Goal: Information Seeking & Learning: Learn about a topic

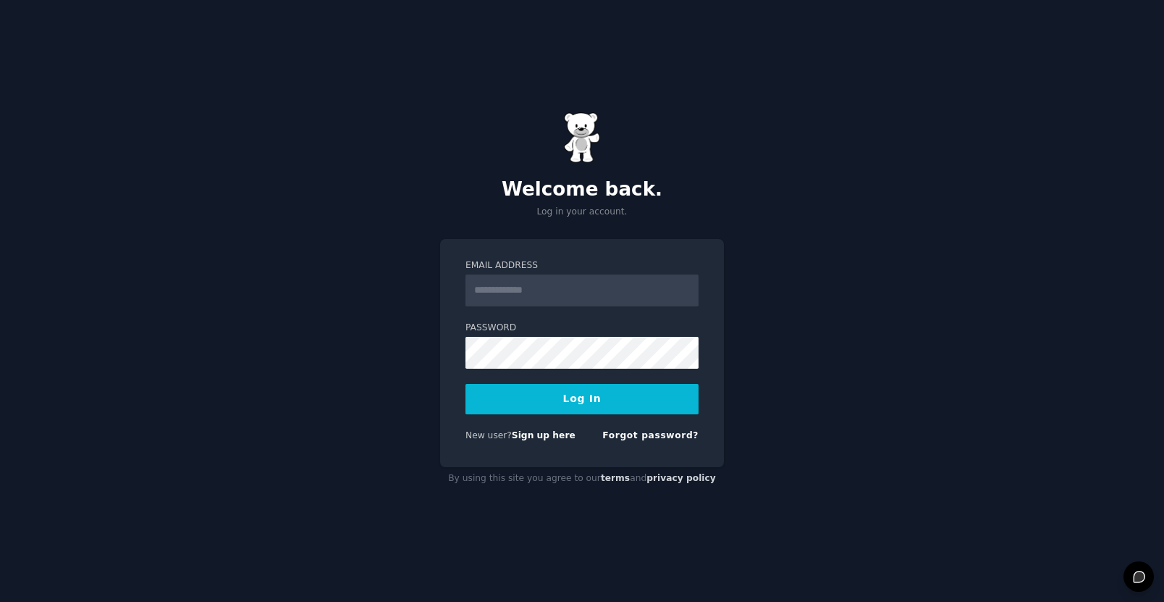
click at [481, 292] on input "Email Address" at bounding box center [582, 290] width 233 height 32
click at [778, 253] on div "Welcome back. Log in your account. Email Address Password Log In New user? Sign…" at bounding box center [582, 301] width 1164 height 602
click at [497, 296] on input "Email Address" at bounding box center [582, 290] width 233 height 32
paste input "**********"
type input "**********"
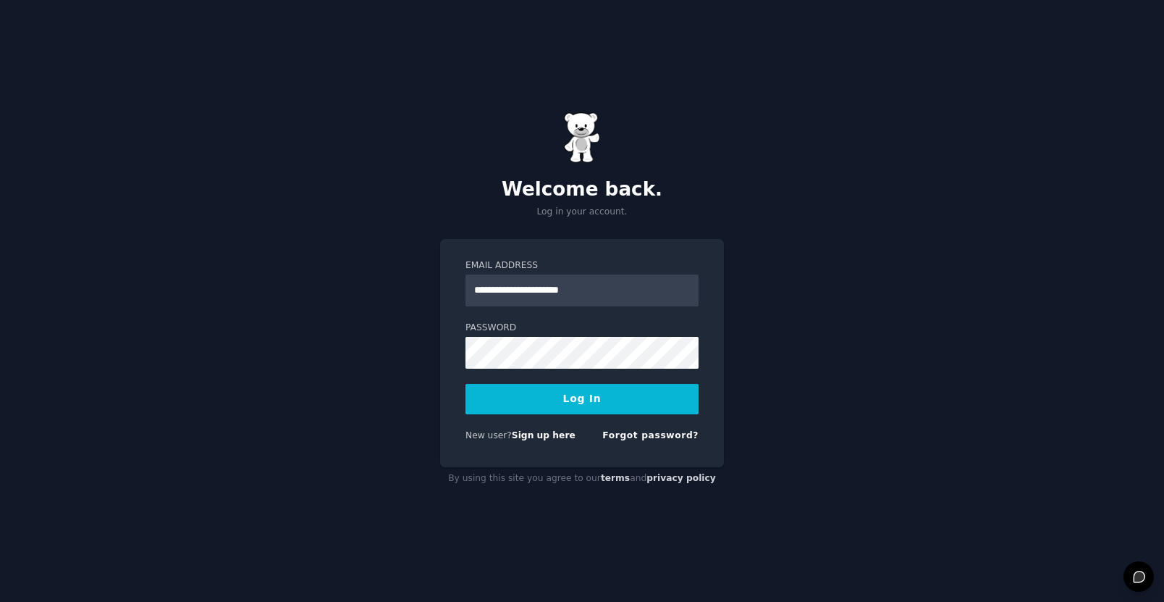
click at [902, 363] on div "**********" at bounding box center [582, 301] width 1164 height 602
click at [498, 394] on button "Log In" at bounding box center [582, 399] width 233 height 30
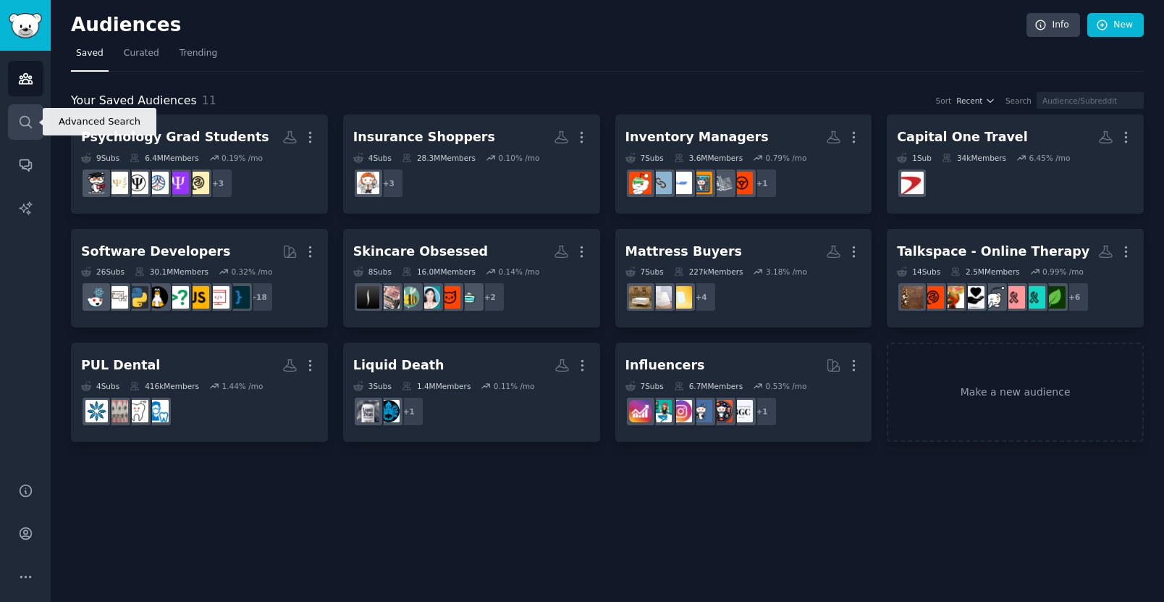
click at [29, 119] on icon "Sidebar" at bounding box center [25, 121] width 15 height 15
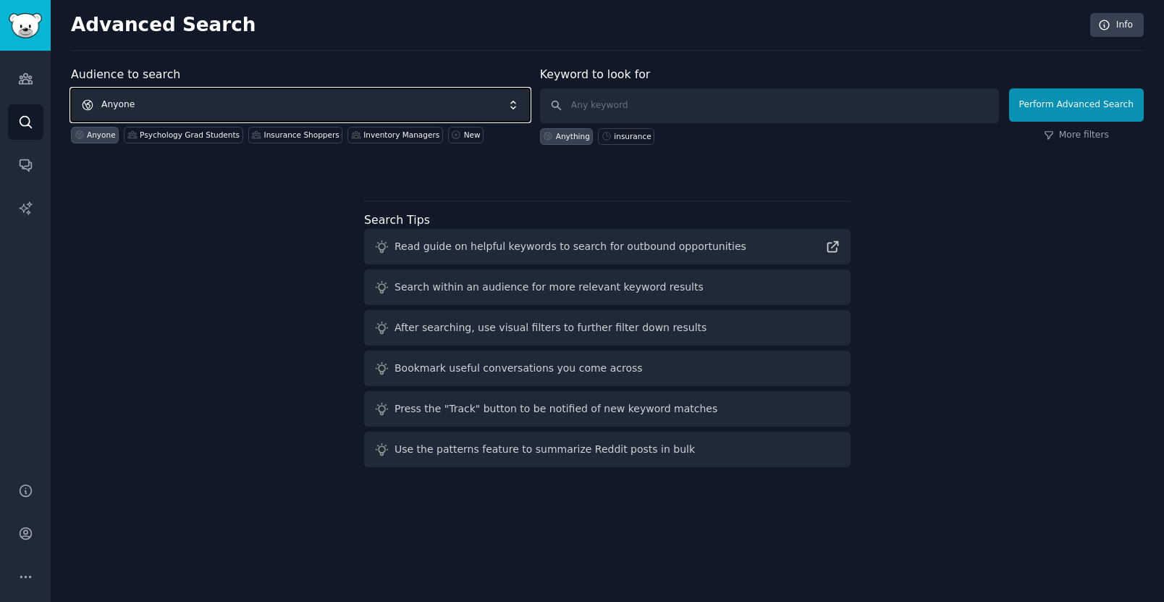
click at [149, 98] on span "Anyone" at bounding box center [300, 104] width 459 height 33
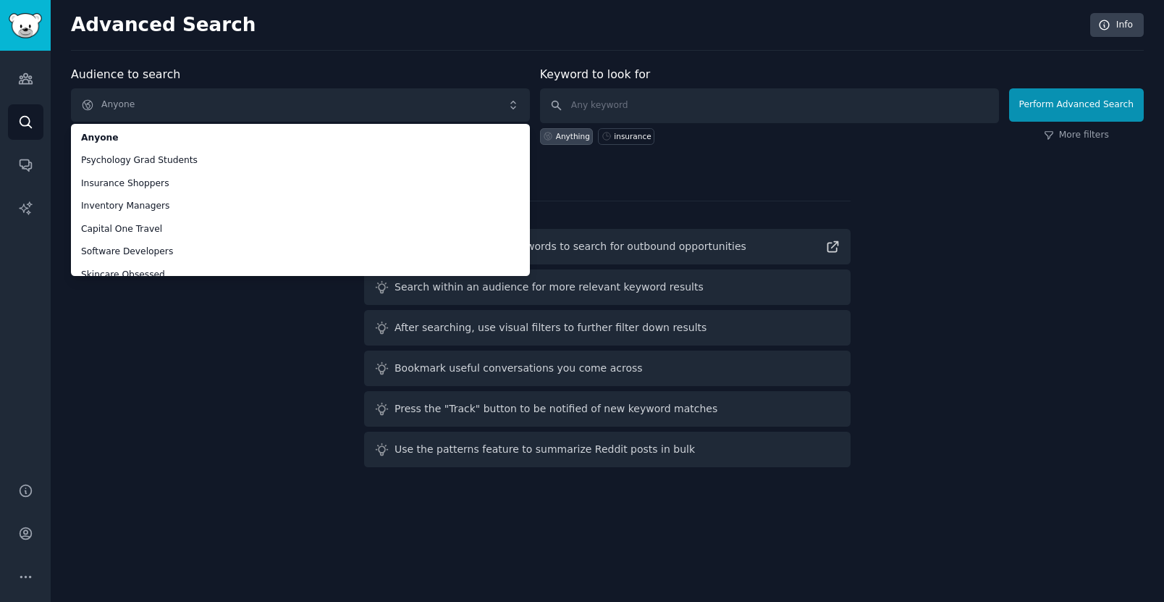
click at [256, 70] on div "Audience to search Anyone Anyone Psychology Grad Students Insurance Shoppers In…" at bounding box center [300, 105] width 459 height 79
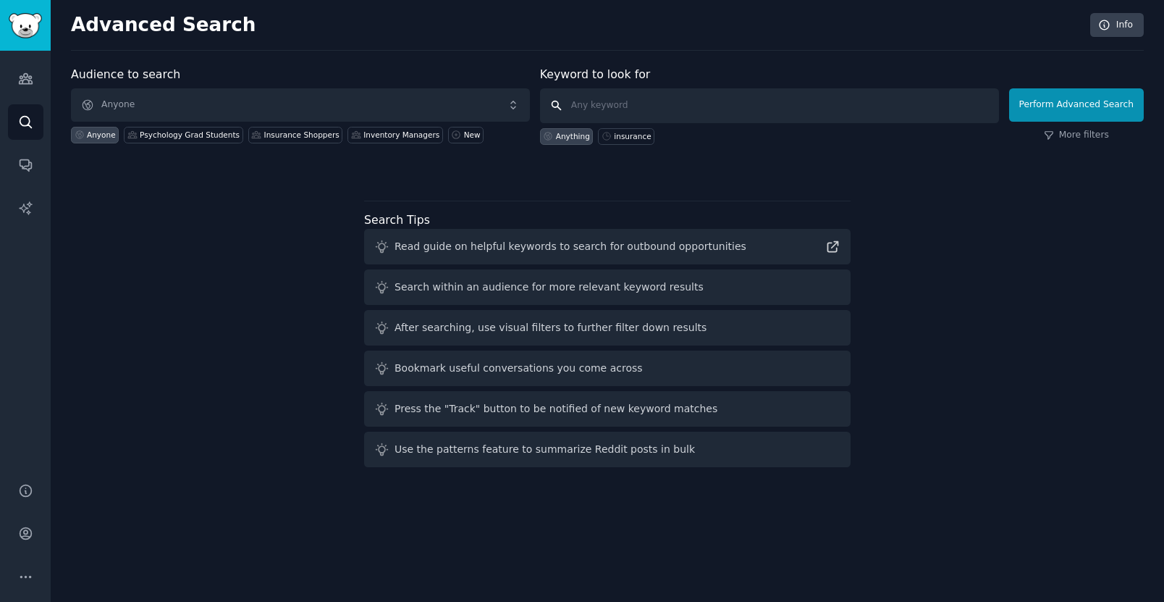
click at [585, 106] on input "text" at bounding box center [769, 105] width 459 height 35
type input "del real"
click at [1042, 108] on button "Perform Advanced Search" at bounding box center [1076, 104] width 135 height 33
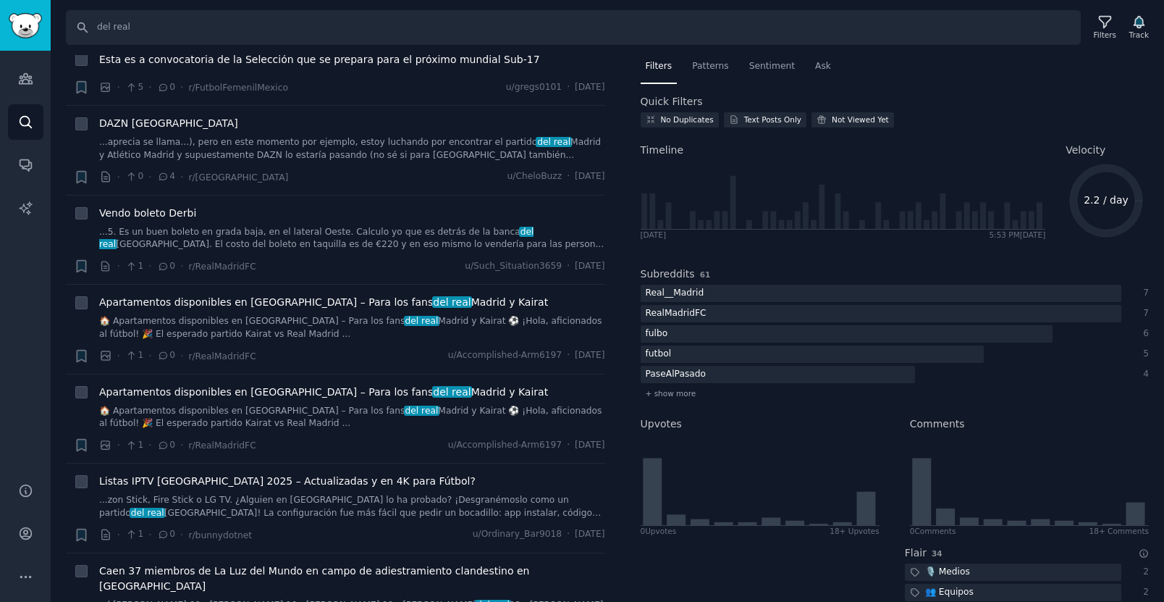
scroll to position [453, 0]
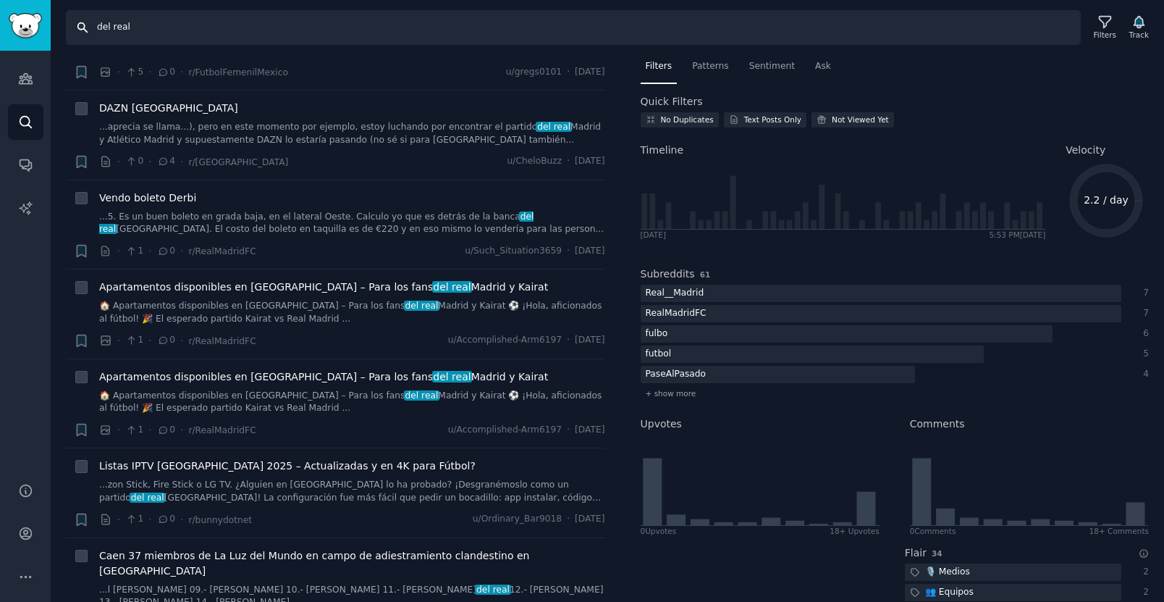
click at [143, 28] on input "del real" at bounding box center [573, 27] width 1015 height 35
type input "del real foods"
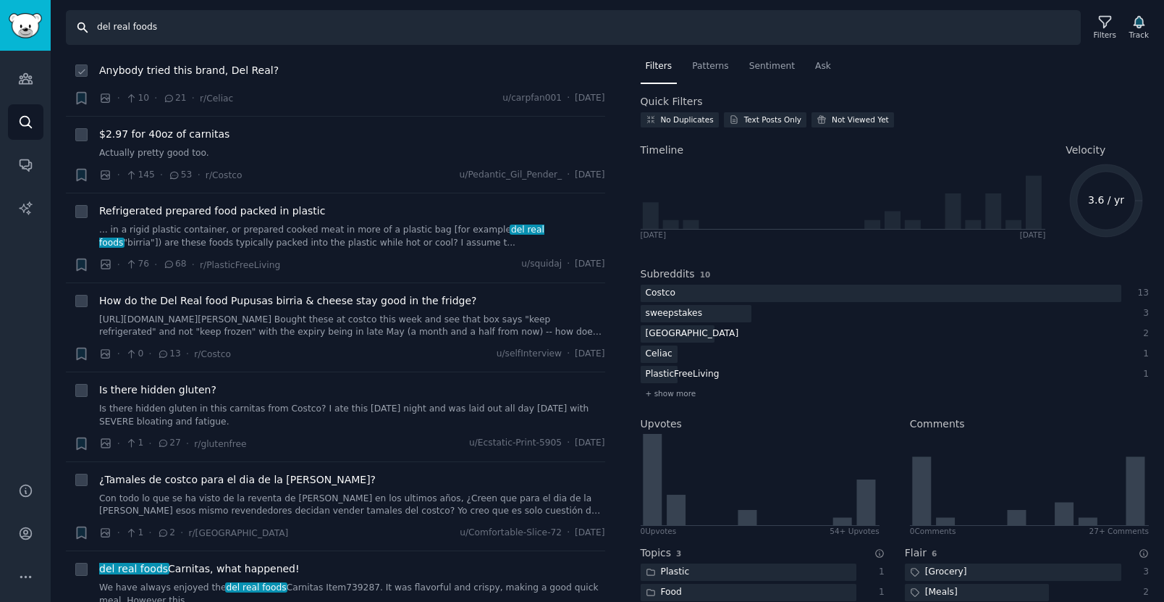
scroll to position [91, 0]
